Goal: Task Accomplishment & Management: Use online tool/utility

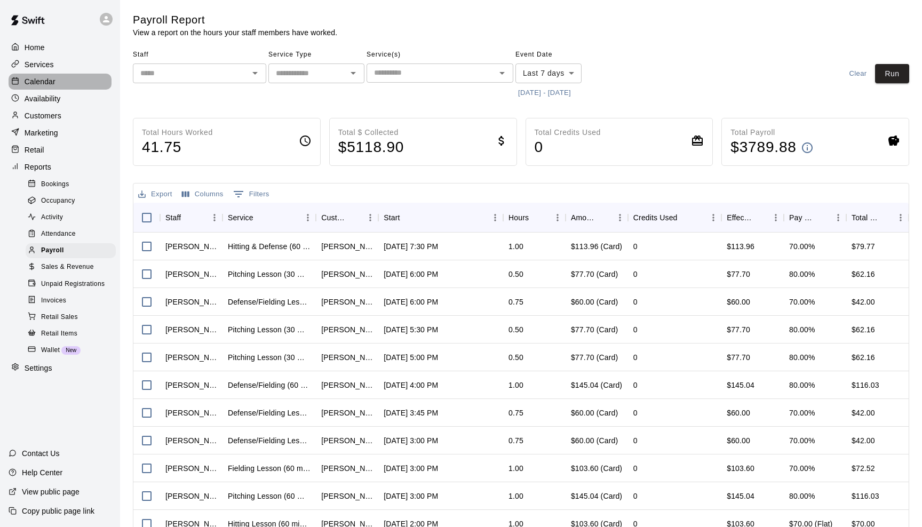
click at [44, 82] on p "Calendar" at bounding box center [40, 81] width 31 height 11
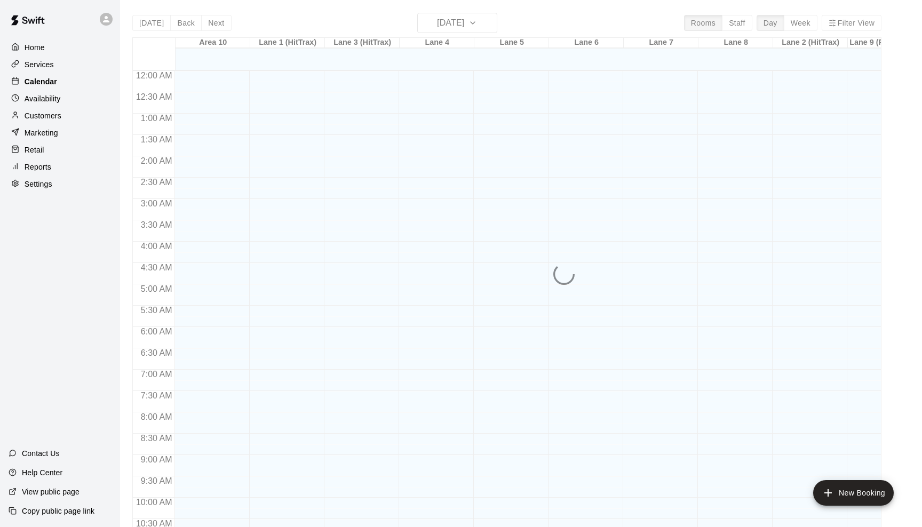
scroll to position [525, 0]
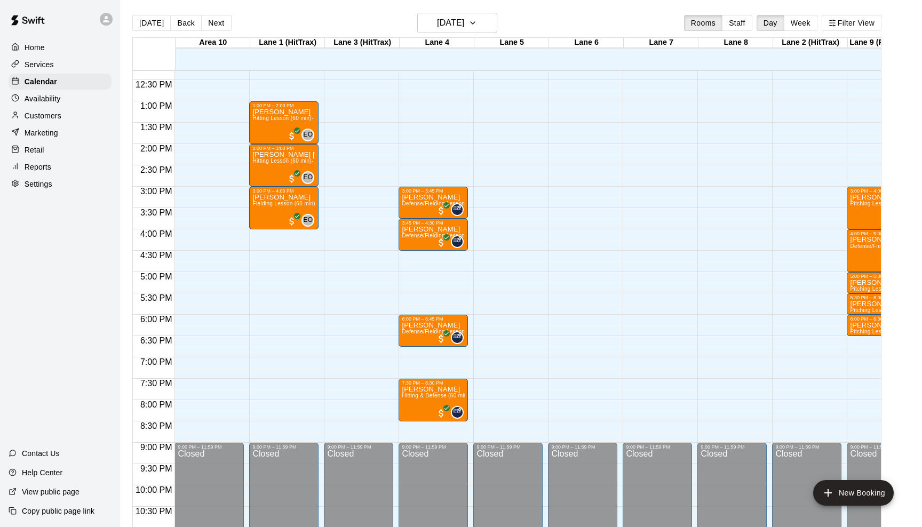
click at [44, 113] on p "Customers" at bounding box center [43, 116] width 37 height 11
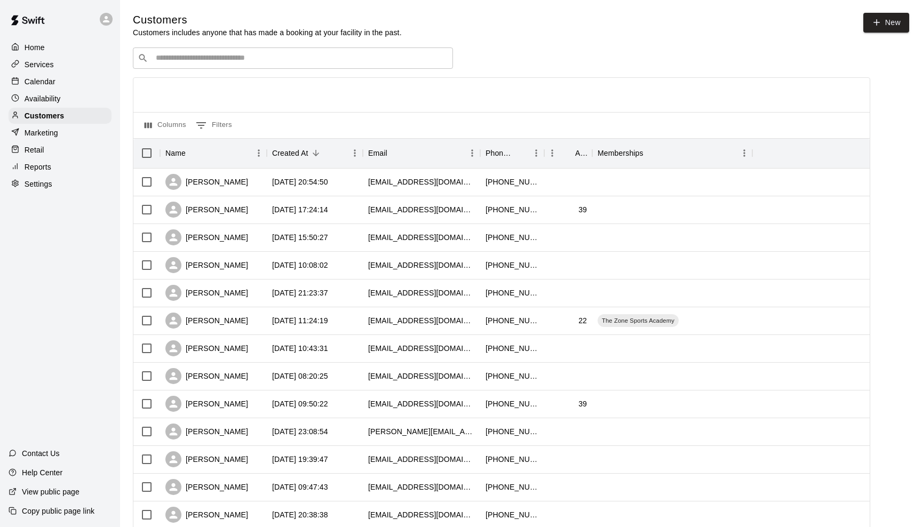
click at [38, 49] on p "Home" at bounding box center [35, 47] width 20 height 11
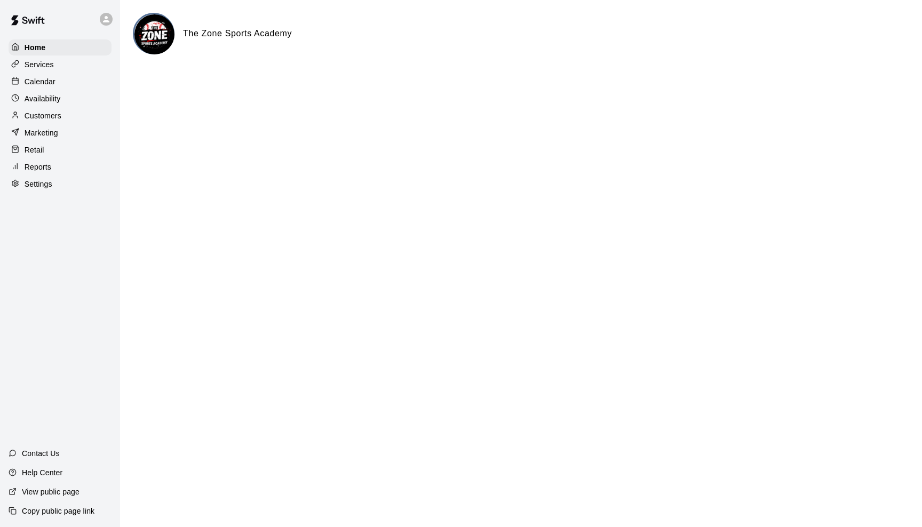
click at [45, 160] on div "Reports" at bounding box center [60, 167] width 103 height 16
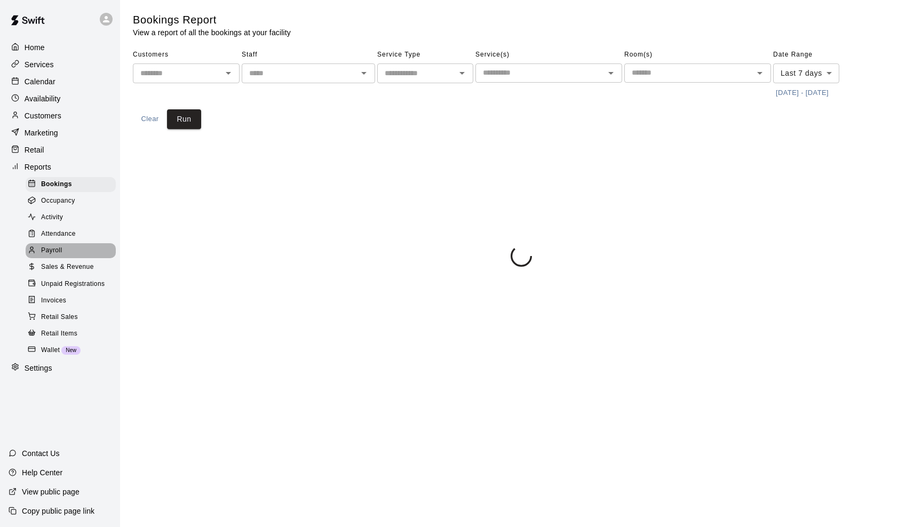
click at [54, 243] on div "Payroll" at bounding box center [71, 250] width 90 height 15
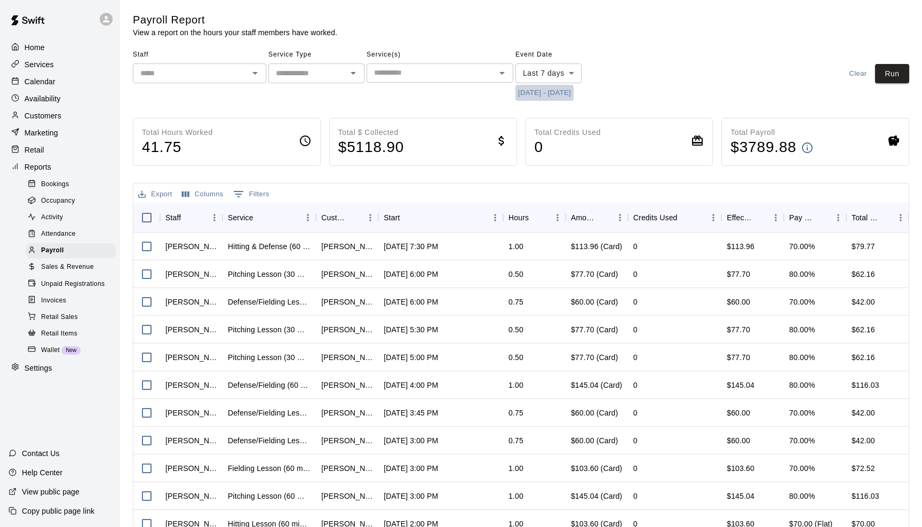
click at [544, 92] on button "[DATE] - [DATE]" at bounding box center [545, 93] width 58 height 17
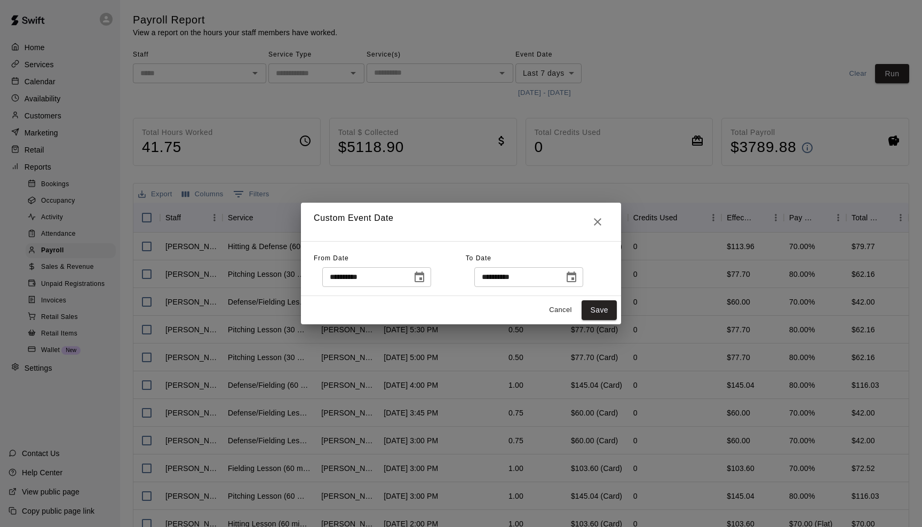
click at [423, 275] on icon "Choose date, selected date is Aug 7, 2025" at bounding box center [420, 277] width 10 height 11
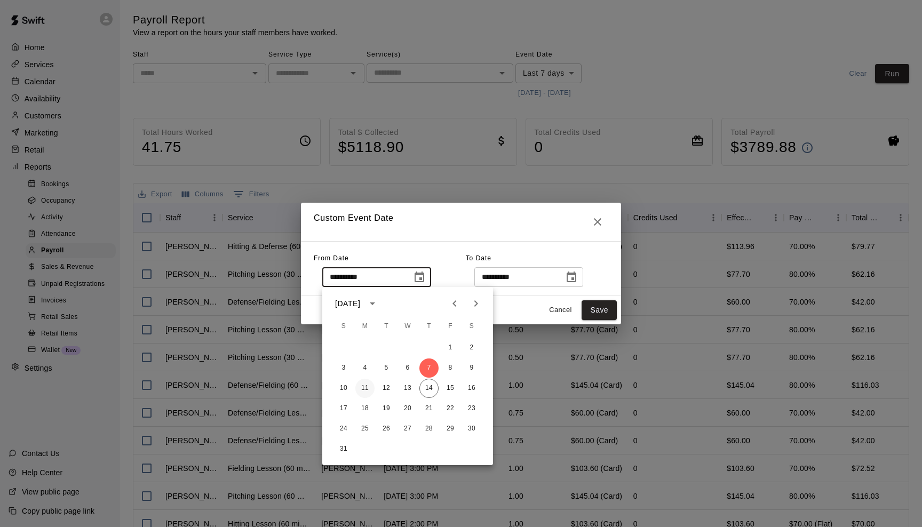
click at [362, 385] on button "11" at bounding box center [365, 388] width 19 height 19
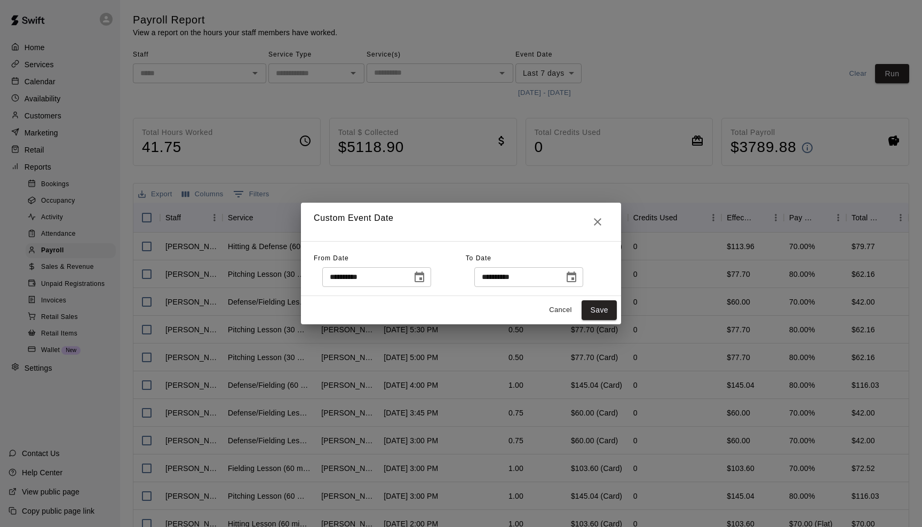
type input "**********"
click at [577, 273] on icon "Choose date, selected date is Aug 14, 2025" at bounding box center [572, 277] width 10 height 11
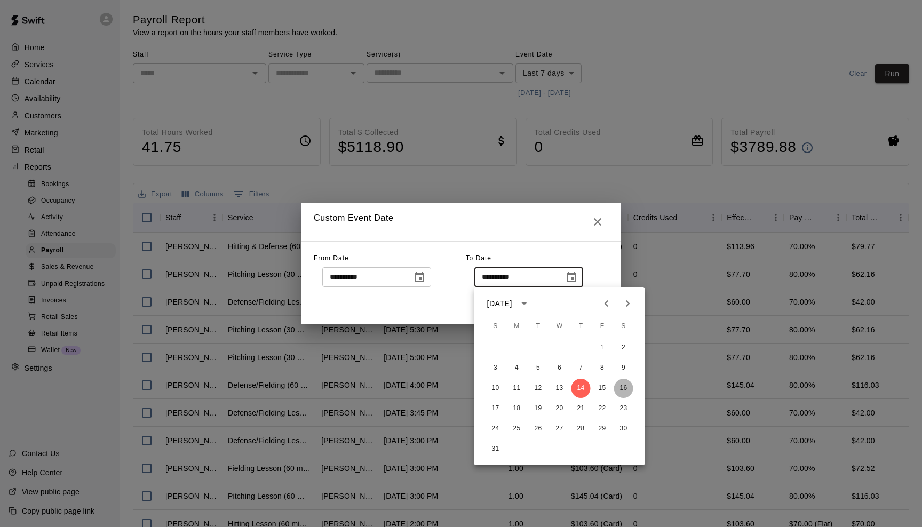
click at [619, 384] on button "16" at bounding box center [623, 388] width 19 height 19
type input "**********"
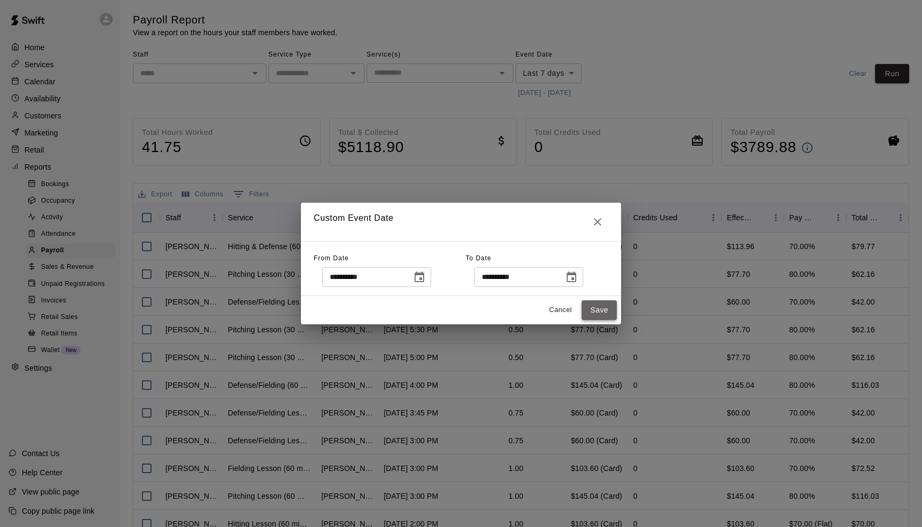
click at [605, 315] on button "Save" at bounding box center [599, 311] width 35 height 20
type input "******"
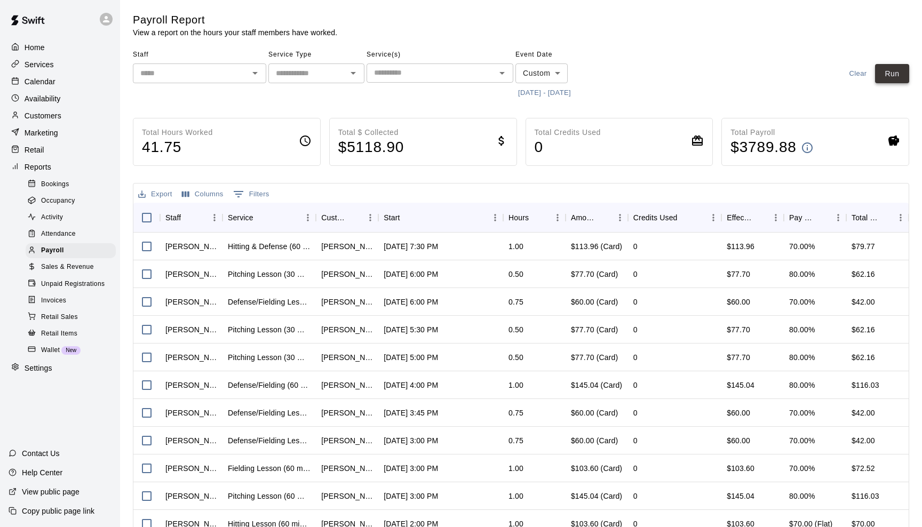
click at [893, 74] on button "Run" at bounding box center [893, 74] width 34 height 20
